Goal: Complete application form: Complete application form

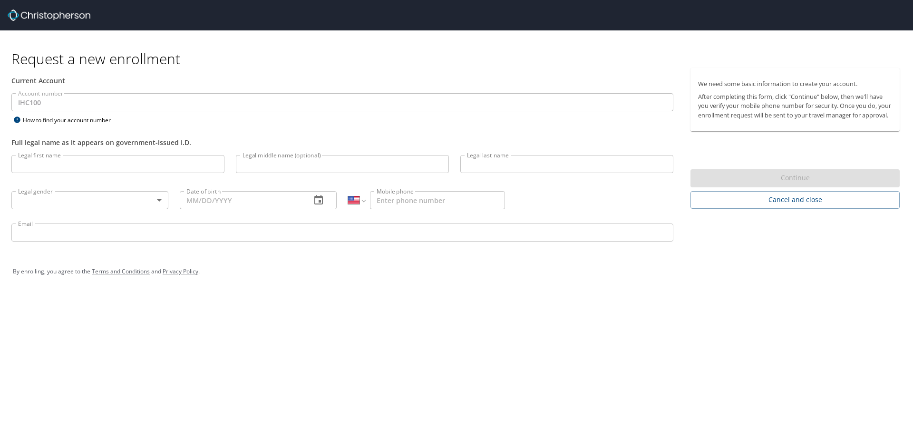
select select "US"
click at [213, 117] on div "Account number IHC100 Account number How to find your account number" at bounding box center [342, 109] width 673 height 33
click at [64, 165] on input "Legal first name" at bounding box center [117, 164] width 213 height 18
type input "Xiantuo"
click at [271, 169] on input "Legal middle name (optional)" at bounding box center [342, 164] width 213 height 18
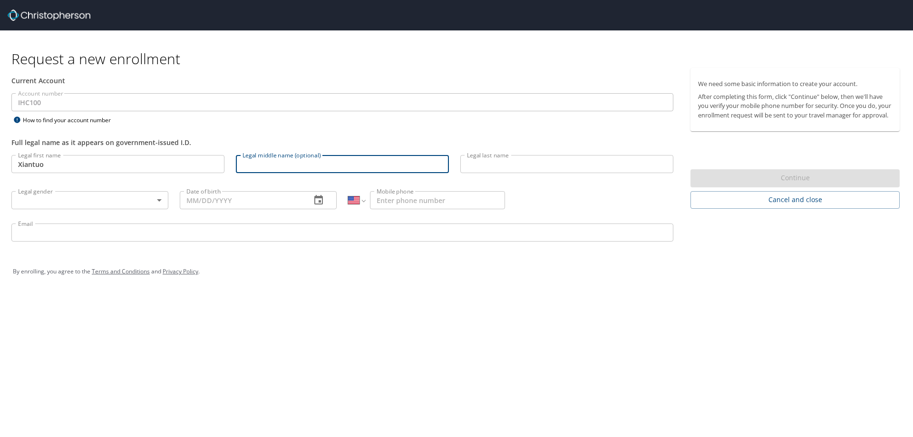
click at [518, 164] on input "Legal last name" at bounding box center [566, 164] width 213 height 18
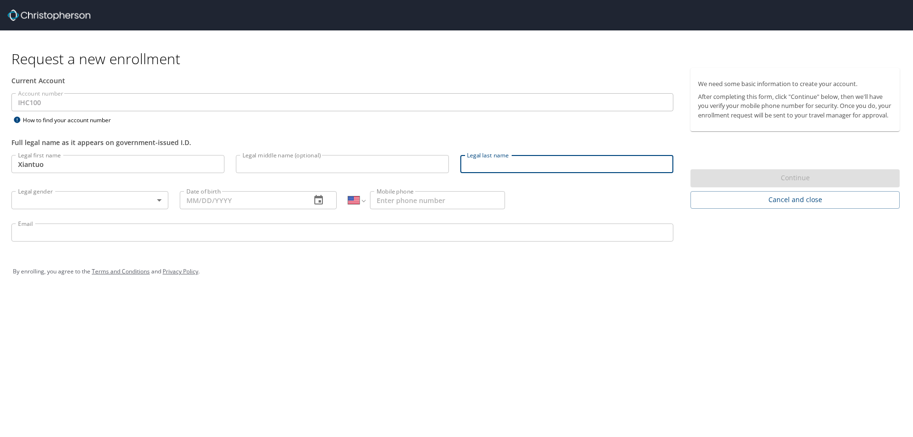
type input "[PERSON_NAME]"
click at [159, 202] on body "Request a new enrollment Current Account Account number IHC100 Account number H…" at bounding box center [456, 218] width 913 height 437
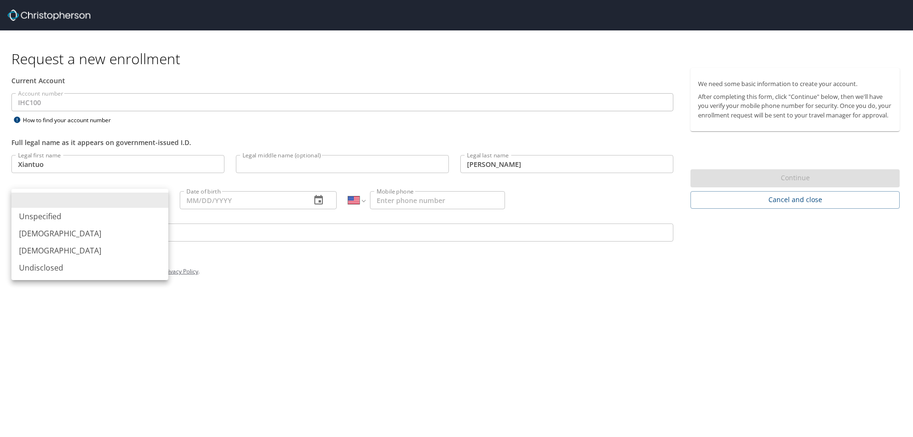
click at [73, 228] on li "[DEMOGRAPHIC_DATA]" at bounding box center [89, 233] width 157 height 17
type input "[DEMOGRAPHIC_DATA]"
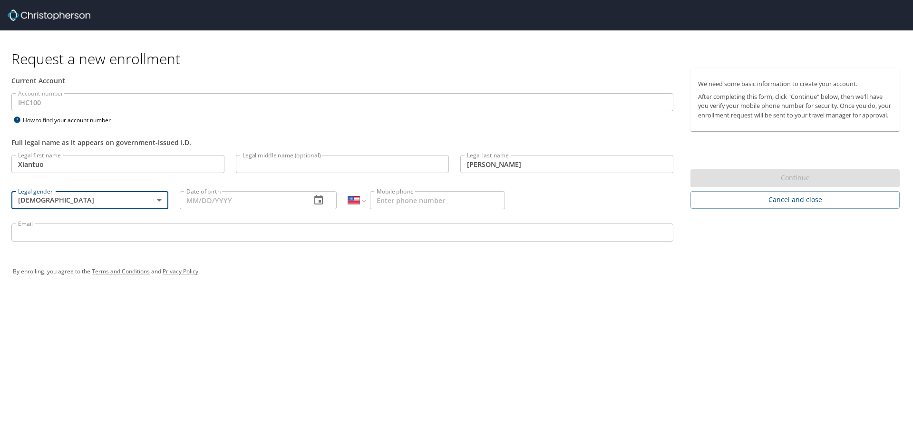
click at [313, 204] on icon "button" at bounding box center [318, 199] width 11 height 11
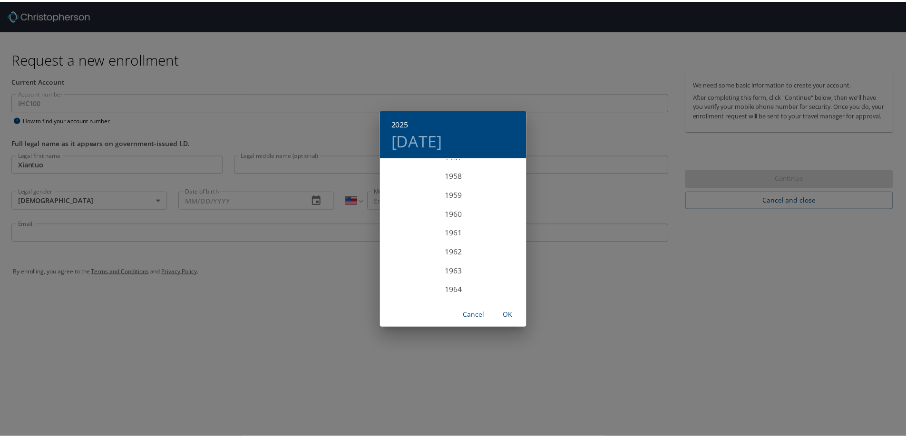
scroll to position [1129, 0]
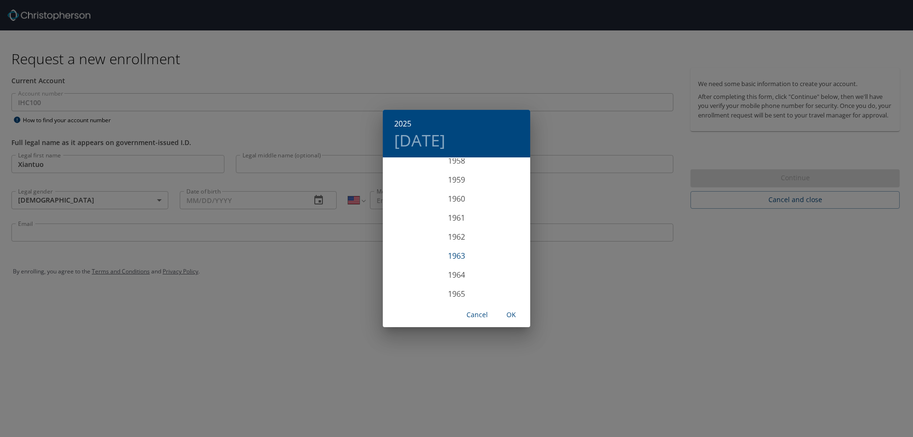
click at [462, 257] on div "1963" at bounding box center [456, 255] width 147 height 19
click at [510, 283] on div "Dec" at bounding box center [505, 283] width 49 height 36
click at [437, 240] on p "17" at bounding box center [437, 242] width 7 height 6
click at [512, 314] on span "OK" at bounding box center [511, 315] width 23 height 12
type input "[DATE]"
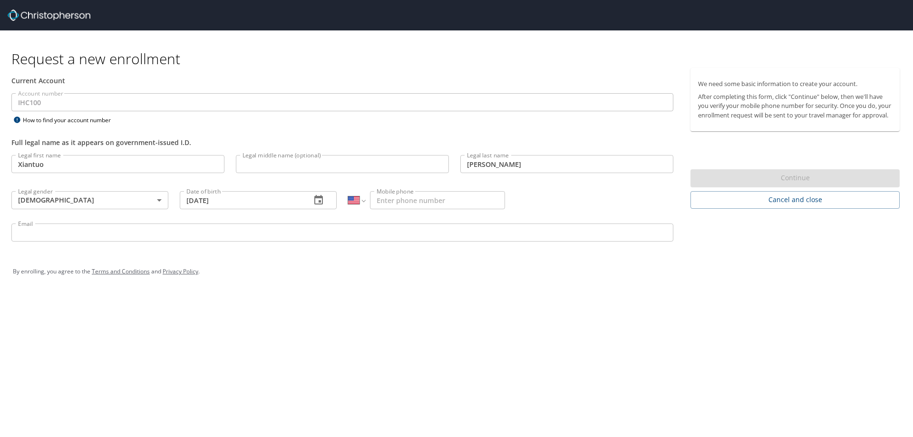
click at [424, 199] on input "Mobile phone" at bounding box center [437, 200] width 135 height 18
type input "[PHONE_NUMBER]"
click at [463, 276] on div "By enrolling, you agree to the Terms and Conditions and Privacy Policy ." at bounding box center [456, 272] width 887 height 24
click at [186, 233] on input "Email" at bounding box center [342, 232] width 662 height 18
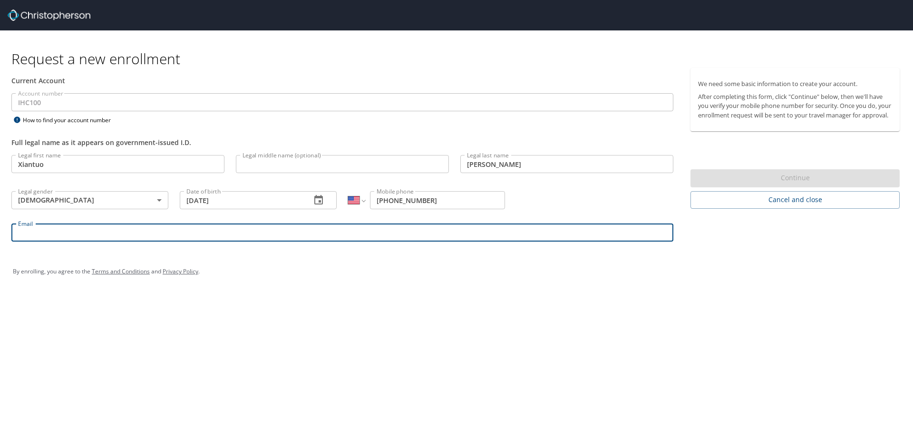
type input "[PERSON_NAME][EMAIL_ADDRESS][PERSON_NAME][DOMAIN_NAME]"
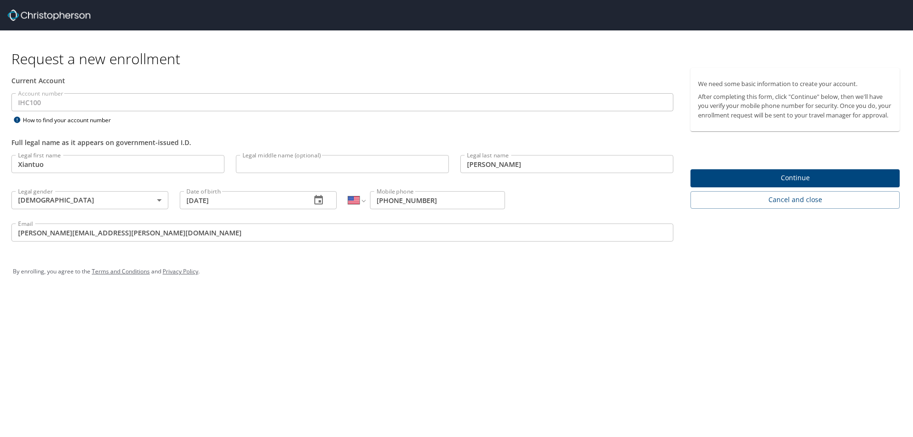
click at [384, 307] on div "Request a new enrollment Current Account Account number IHC100 Account number H…" at bounding box center [456, 218] width 913 height 437
click at [818, 184] on span "Continue" at bounding box center [795, 178] width 194 height 12
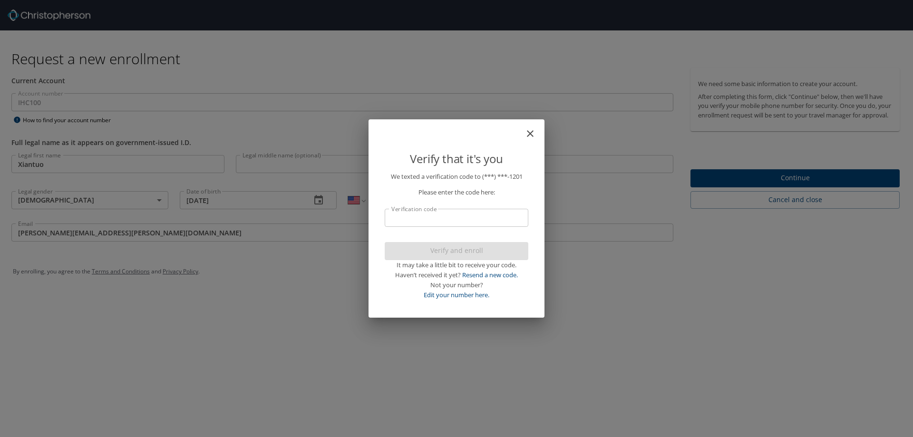
click at [432, 222] on input "Verification code" at bounding box center [457, 218] width 144 height 18
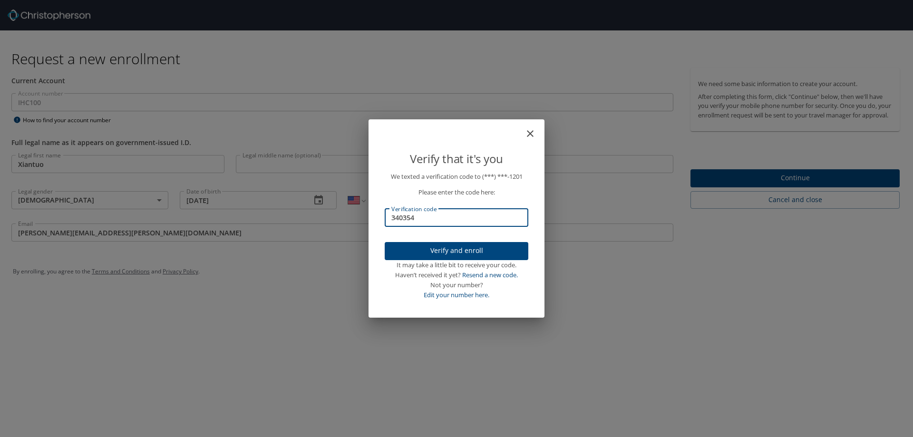
type input "340354"
click at [449, 254] on span "Verify and enroll" at bounding box center [456, 251] width 128 height 12
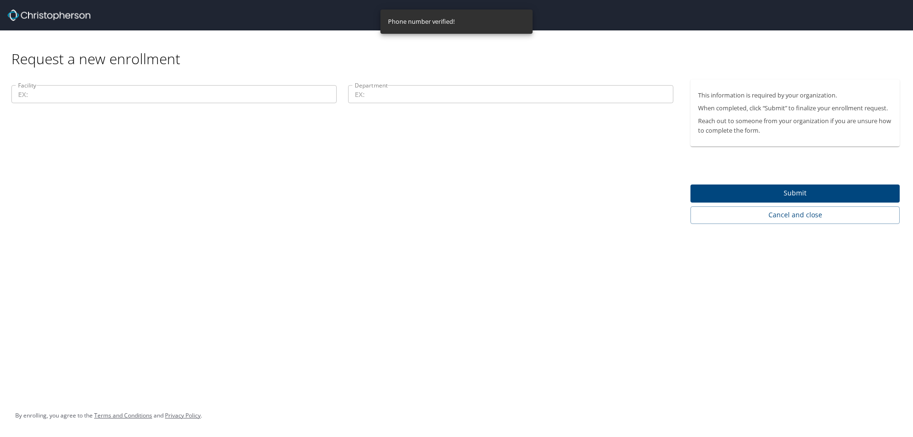
click at [59, 91] on input "Facility" at bounding box center [173, 94] width 325 height 18
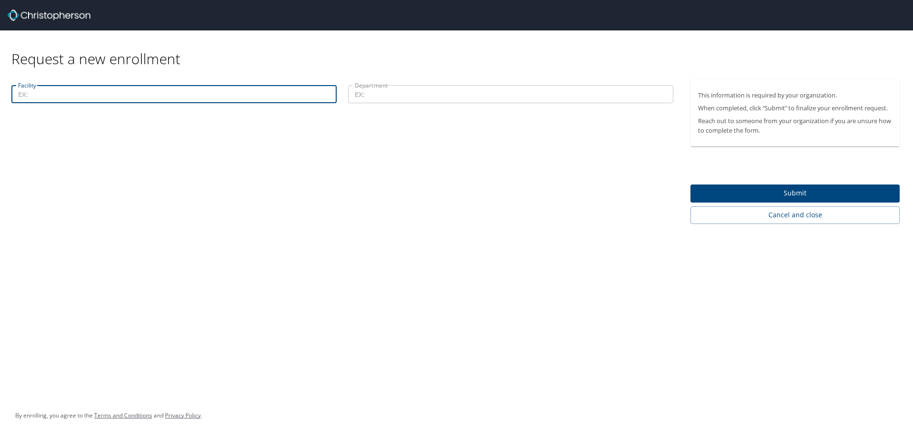
click at [71, 95] on input "Facility" at bounding box center [173, 94] width 325 height 18
click at [268, 97] on input "Facility" at bounding box center [173, 94] width 325 height 18
click at [440, 97] on input "Department" at bounding box center [510, 94] width 325 height 18
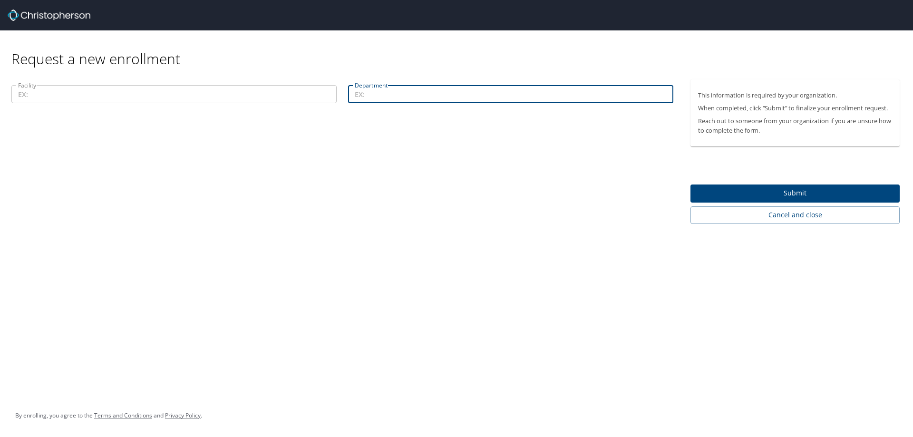
click at [77, 94] on input "Facility" at bounding box center [173, 94] width 325 height 18
click at [359, 98] on input "Department" at bounding box center [510, 94] width 325 height 18
type input "oncology"
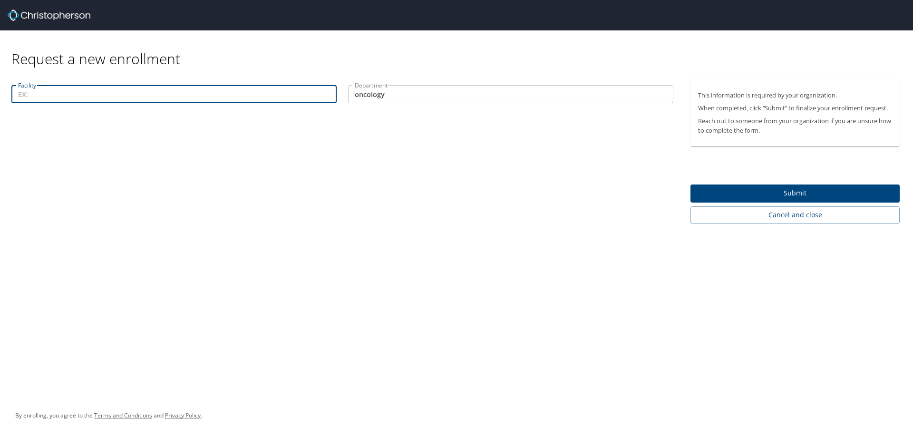
click at [72, 98] on input "Facility" at bounding box center [173, 94] width 325 height 18
type input "intermountain"
click at [796, 193] on span "Submit" at bounding box center [795, 193] width 194 height 12
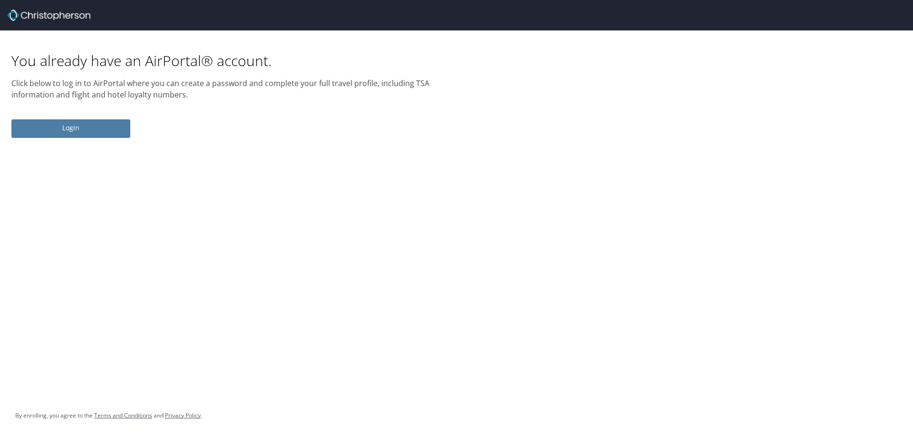
click at [85, 131] on span "Login" at bounding box center [71, 128] width 104 height 12
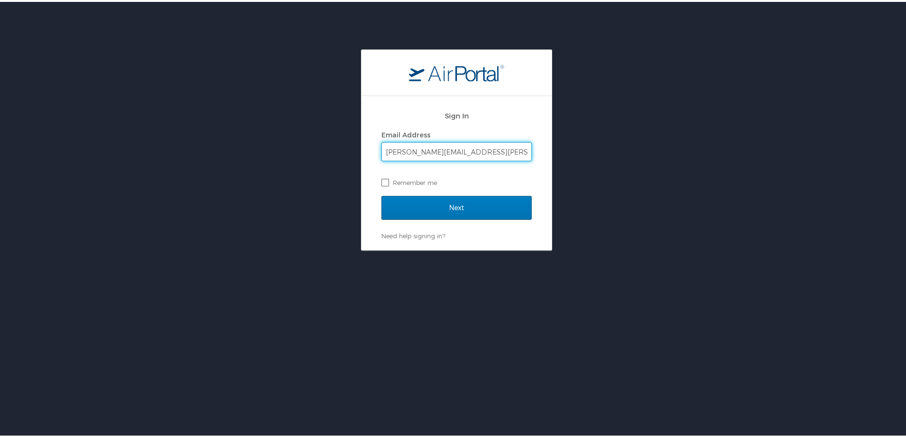
type input "[PERSON_NAME][EMAIL_ADDRESS][PERSON_NAME][DOMAIN_NAME]"
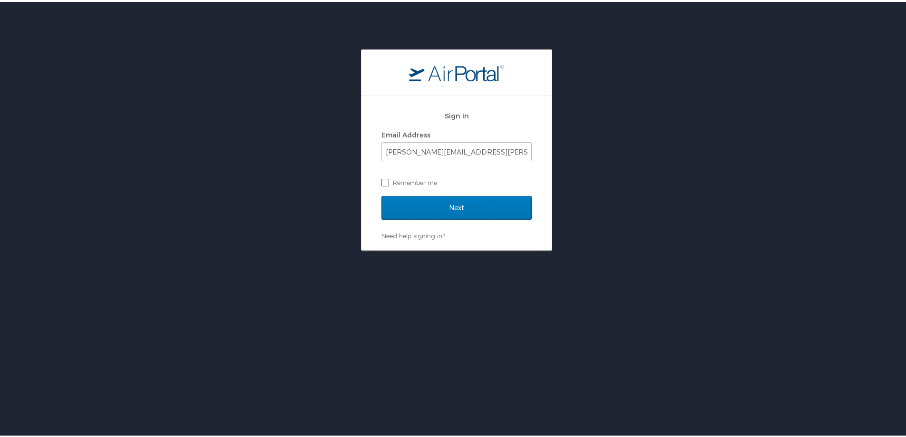
click at [383, 181] on label "Remember me" at bounding box center [456, 181] width 150 height 14
click at [383, 181] on input "Remember me" at bounding box center [384, 180] width 6 height 6
checkbox input "true"
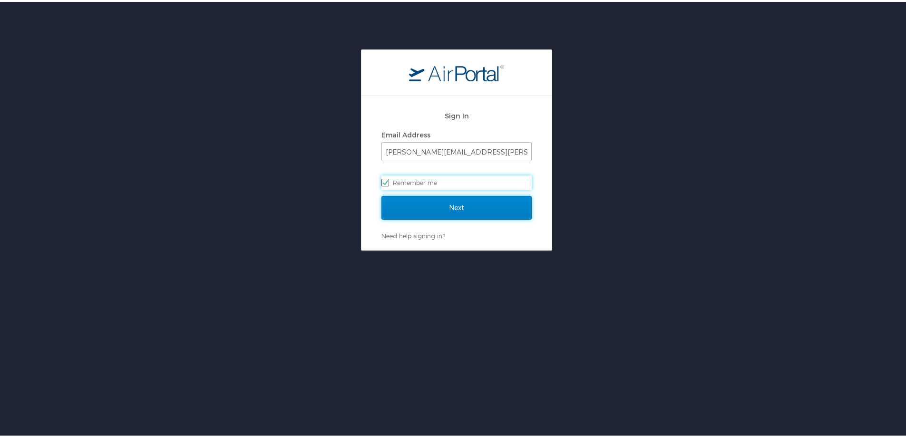
click at [455, 207] on input "Next" at bounding box center [456, 206] width 150 height 24
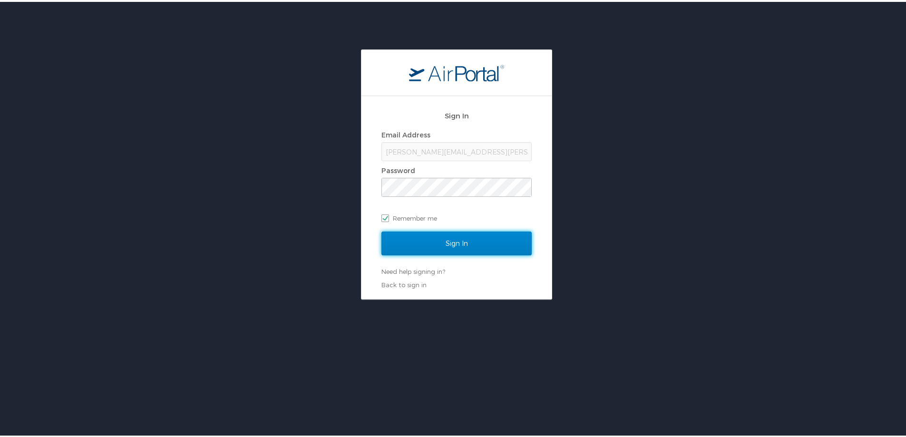
click at [444, 245] on input "Sign In" at bounding box center [456, 242] width 150 height 24
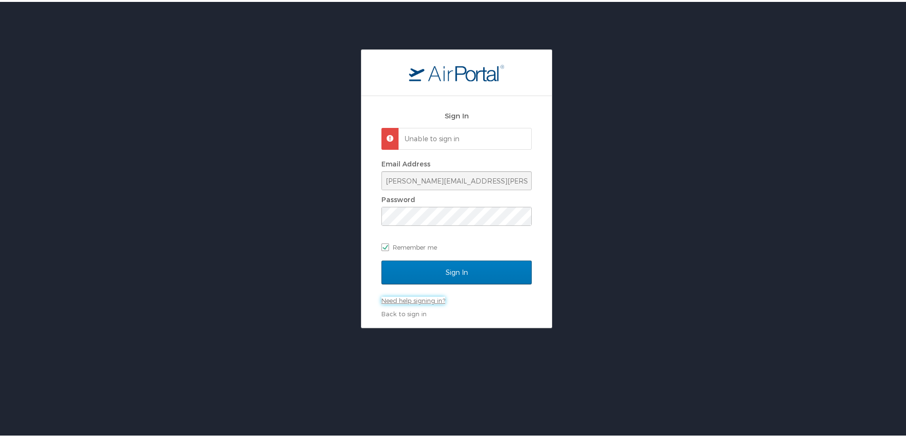
click at [419, 296] on link "Need help signing in?" at bounding box center [413, 299] width 64 height 8
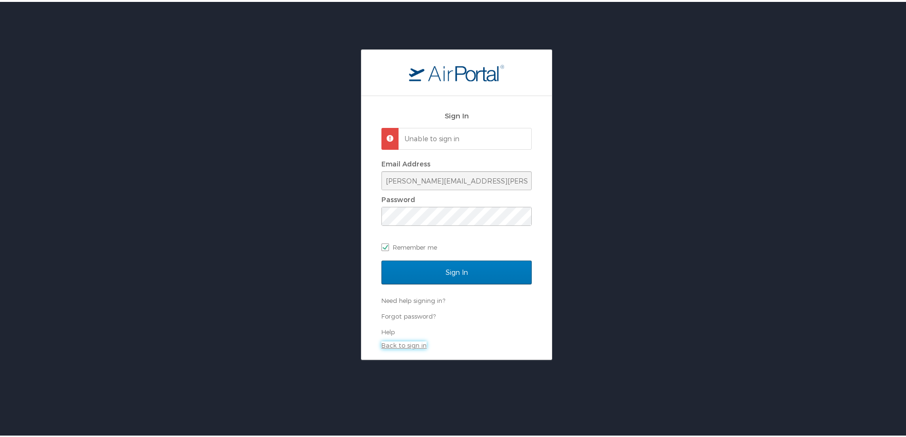
click at [414, 343] on link "Back to sign in" at bounding box center [403, 344] width 45 height 8
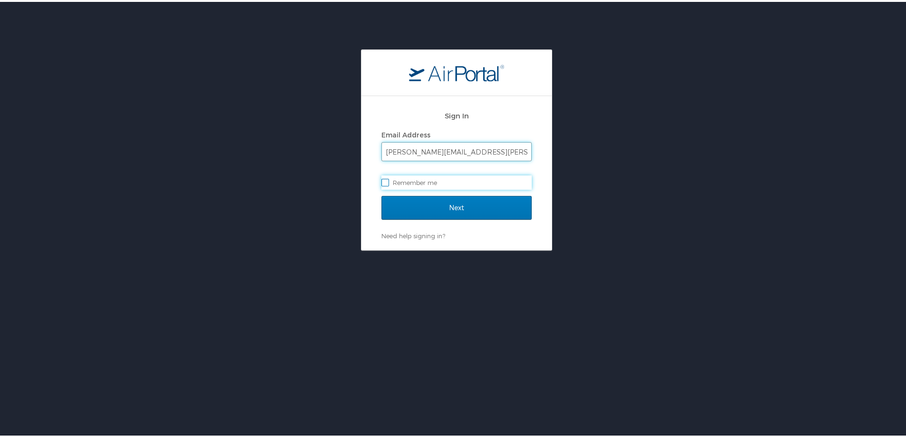
click at [427, 151] on input "[PERSON_NAME][EMAIL_ADDRESS][PERSON_NAME][DOMAIN_NAME]" at bounding box center [456, 150] width 149 height 18
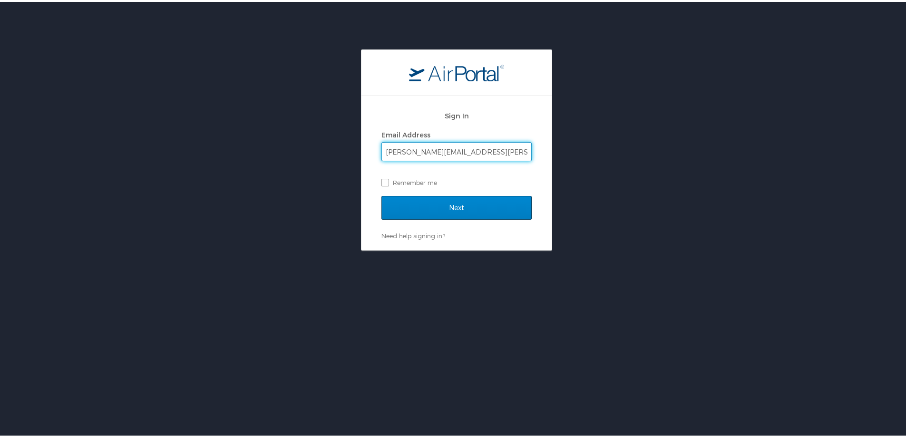
type input "[PERSON_NAME][EMAIL_ADDRESS][PERSON_NAME][DOMAIN_NAME]"
click at [418, 202] on input "Next" at bounding box center [456, 206] width 150 height 24
